Goal: Task Accomplishment & Management: Manage account settings

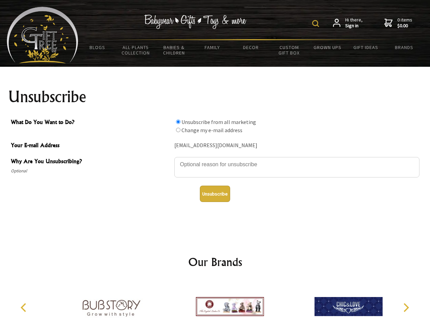
click at [317, 24] on img at bounding box center [315, 23] width 7 height 7
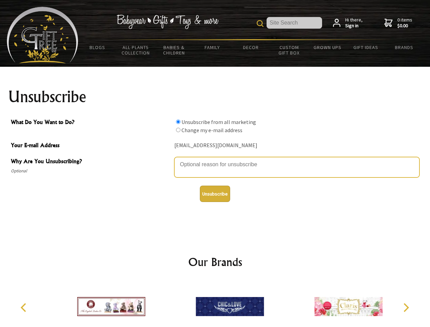
click at [215, 159] on textarea "Why Are You Unsubscribing?" at bounding box center [296, 167] width 245 height 20
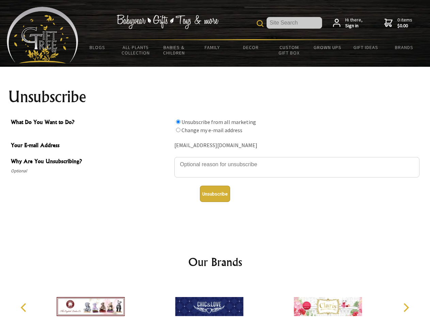
click at [178, 122] on input "What Do You Want to Do?" at bounding box center [178, 122] width 4 height 4
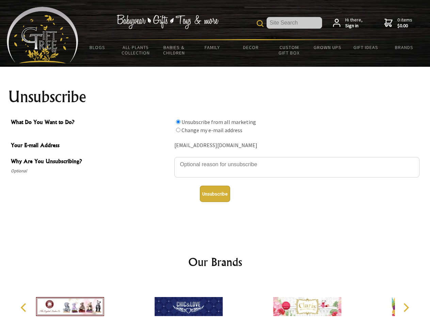
click at [178, 130] on input "What Do You Want to Do?" at bounding box center [178, 130] width 4 height 4
radio input "true"
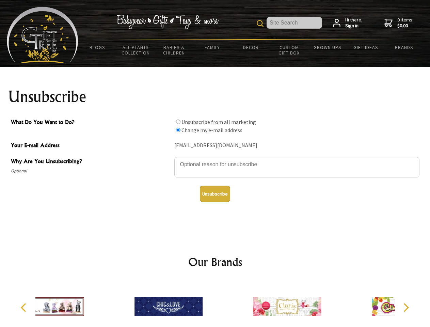
click at [215, 194] on button "Unsubscribe" at bounding box center [215, 194] width 30 height 16
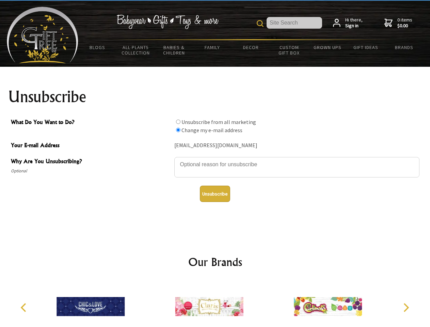
click at [25, 308] on icon "Previous" at bounding box center [24, 307] width 9 height 9
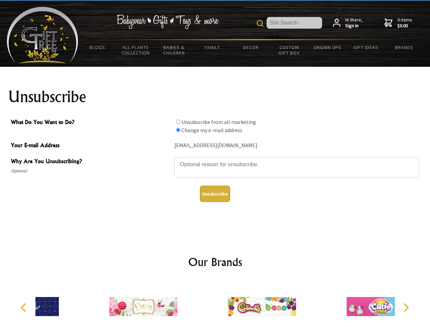
click at [406, 308] on icon "Next" at bounding box center [405, 307] width 9 height 9
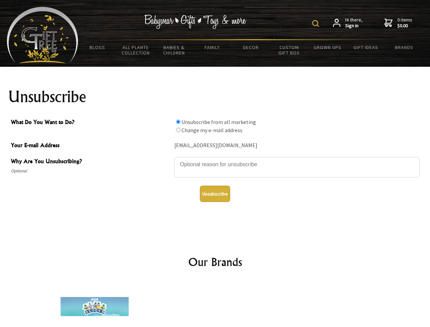
click at [317, 24] on img at bounding box center [315, 23] width 7 height 7
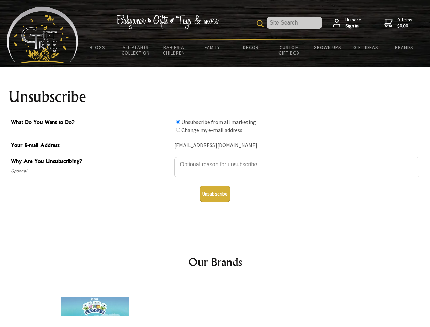
click at [215, 159] on textarea "Why Are You Unsubscribing?" at bounding box center [296, 167] width 245 height 20
click at [178, 122] on input "What Do You Want to Do?" at bounding box center [178, 122] width 4 height 4
click at [178, 130] on input "What Do You Want to Do?" at bounding box center [178, 130] width 4 height 4
radio input "true"
click at [215, 194] on button "Unsubscribe" at bounding box center [215, 194] width 30 height 16
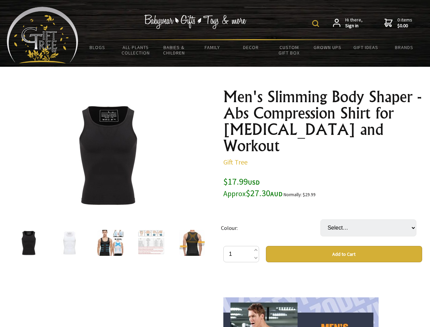
click at [317, 24] on img at bounding box center [315, 23] width 7 height 7
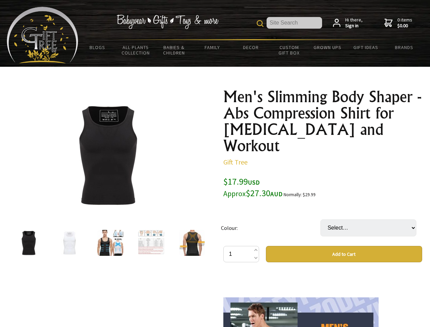
click at [108, 155] on img at bounding box center [108, 155] width 106 height 106
